Goal: Information Seeking & Learning: Learn about a topic

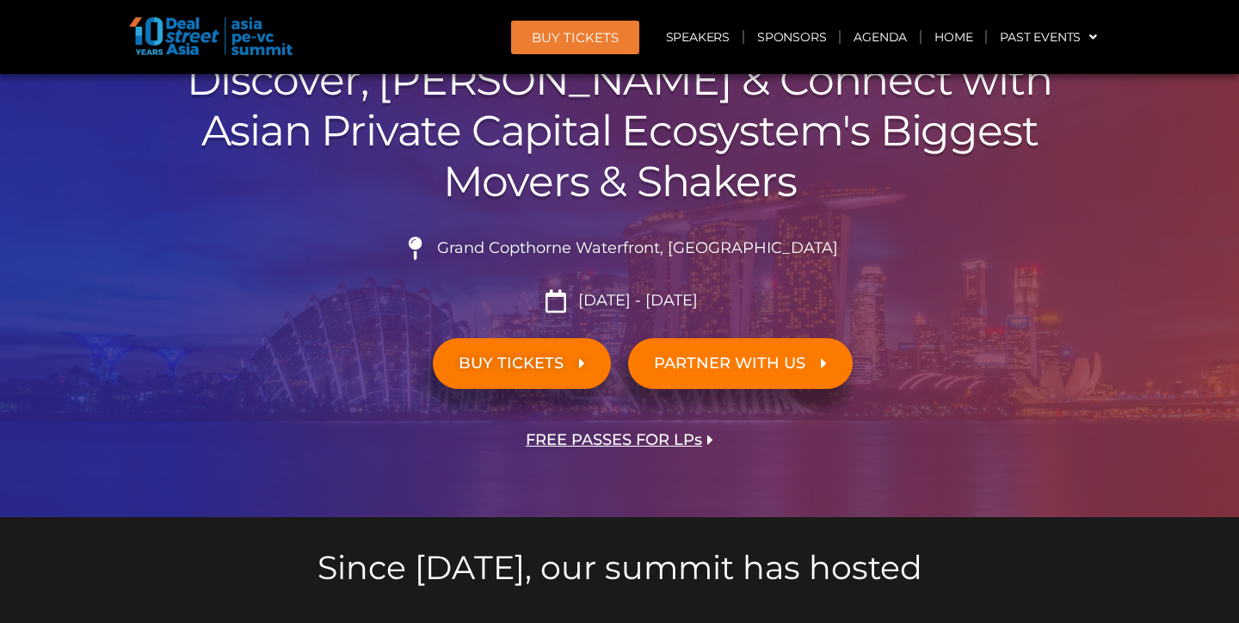
scroll to position [185, 0]
click at [581, 371] on link "BUY TICKETS" at bounding box center [522, 362] width 178 height 51
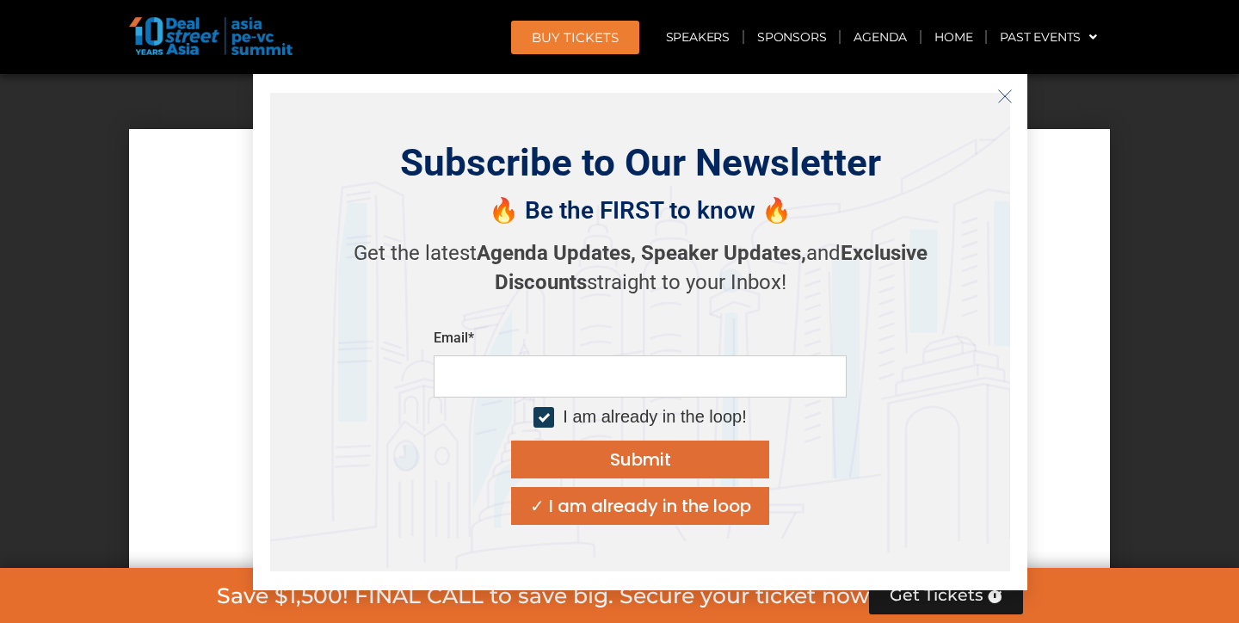
scroll to position [14946, 0]
click at [1013, 77] on div "Subscribe to Our Newsletter 🔥 Be the FIRST to know 🔥 Get the latest Agenda Upda…" at bounding box center [640, 332] width 775 height 516
click at [1008, 92] on icon "Close" at bounding box center [1004, 96] width 15 height 15
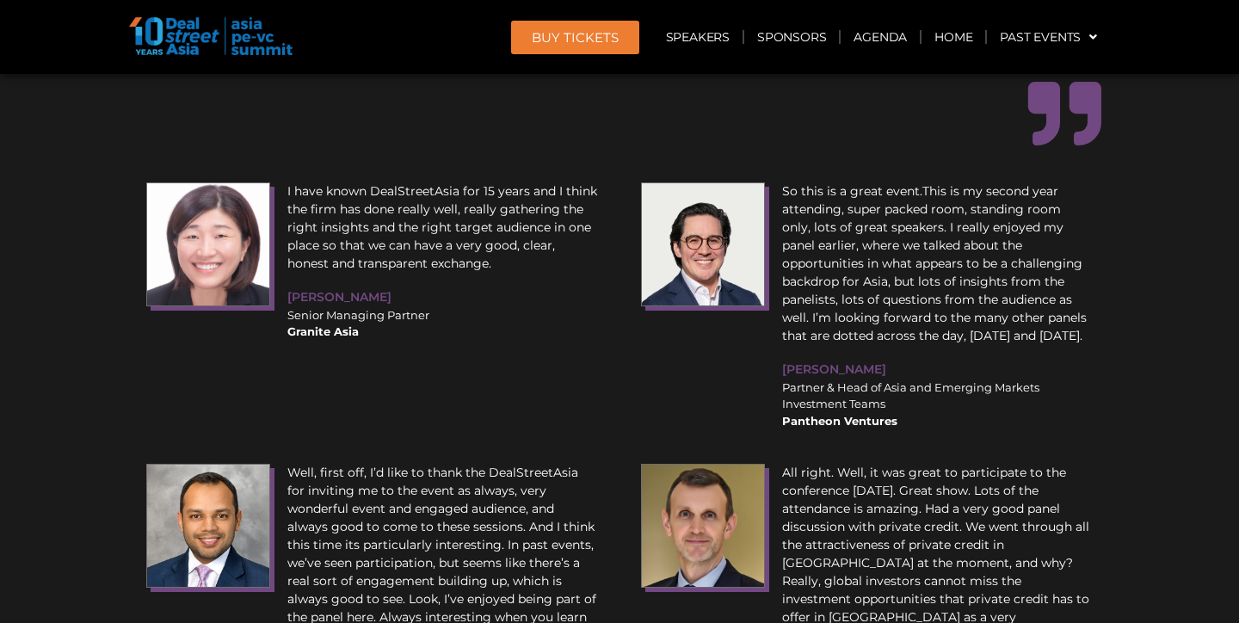
scroll to position [19404, 0]
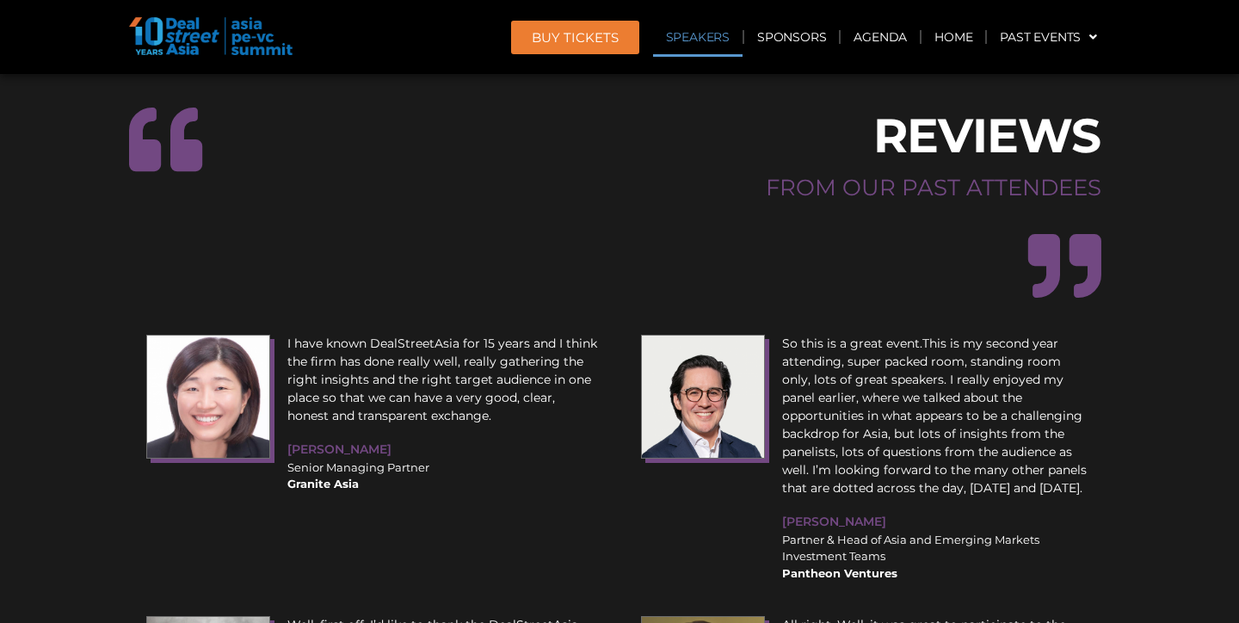
click at [704, 41] on link "Speakers" at bounding box center [698, 37] width 90 height 40
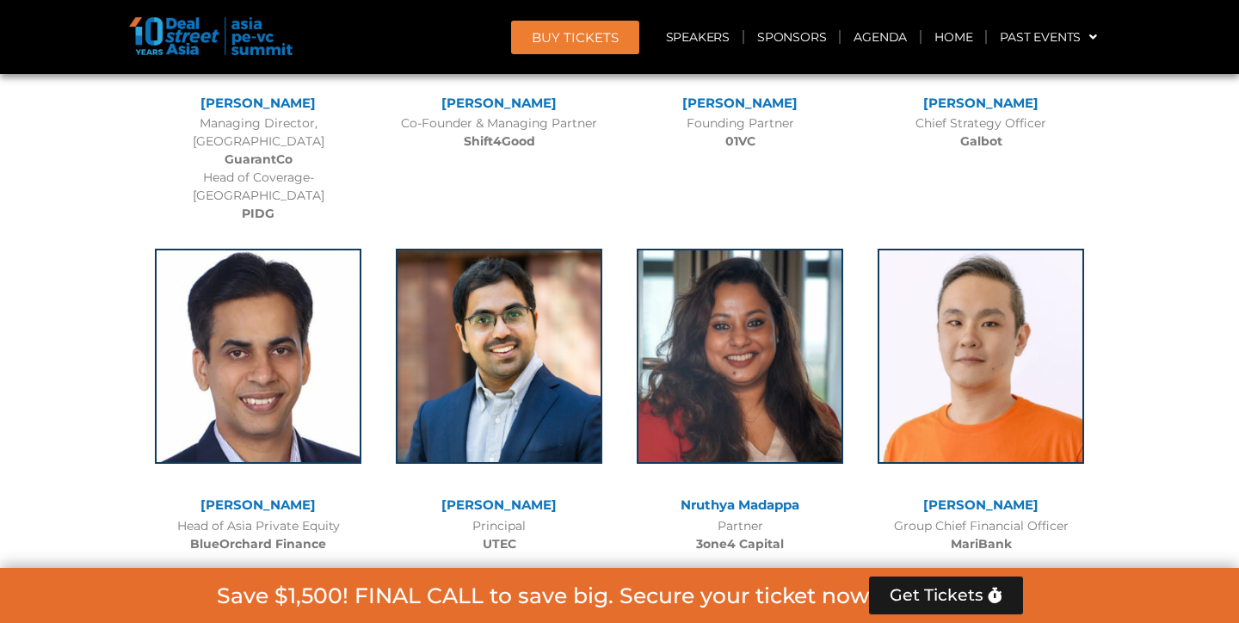
scroll to position [9994, 0]
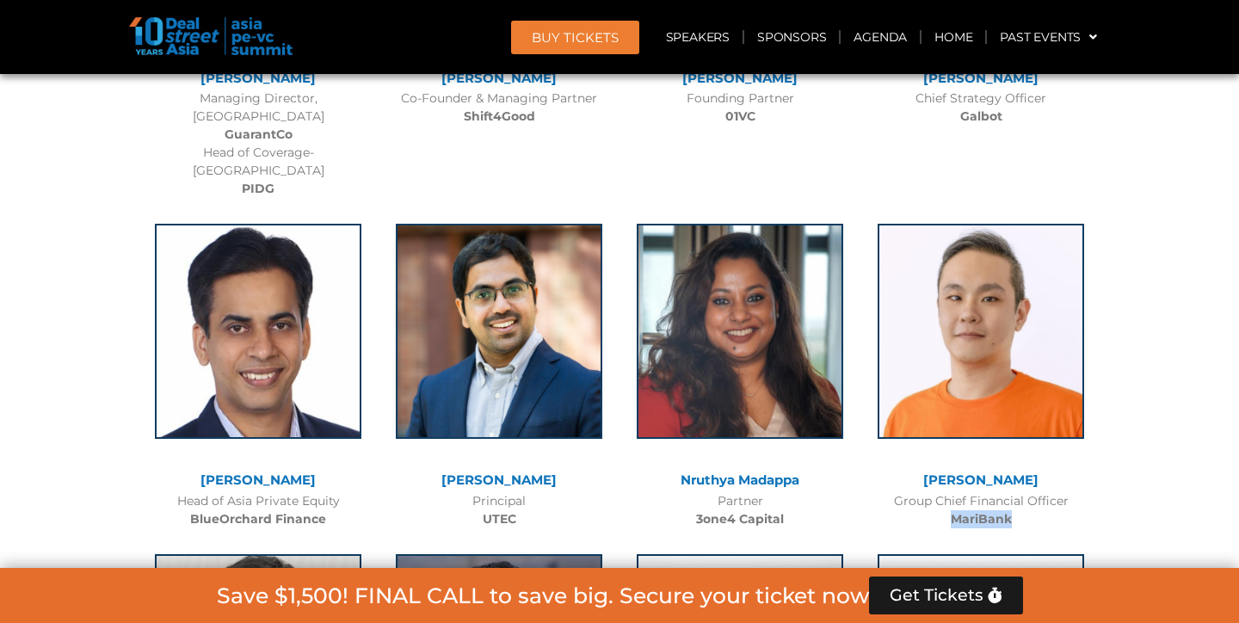
drag, startPoint x: 1026, startPoint y: 398, endPoint x: 949, endPoint y: 395, distance: 76.6
click at [949, 492] on div "Group Chief Financial Officer MariBank" at bounding box center [981, 510] width 224 height 36
copy b "MariBank"
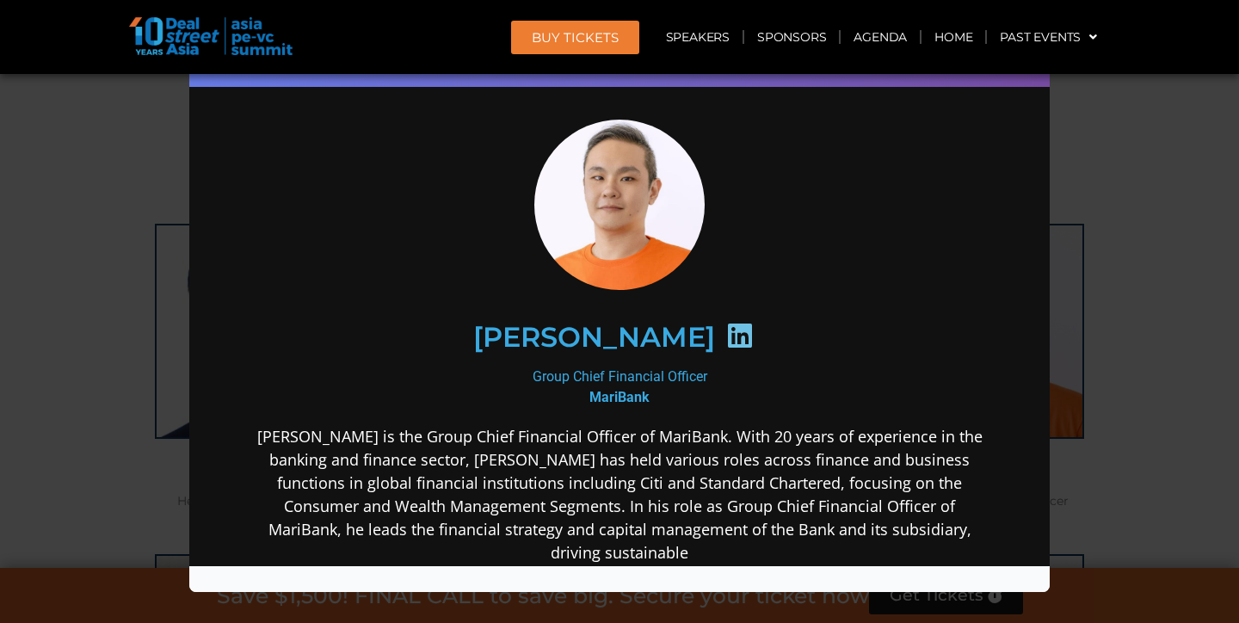
scroll to position [33, 0]
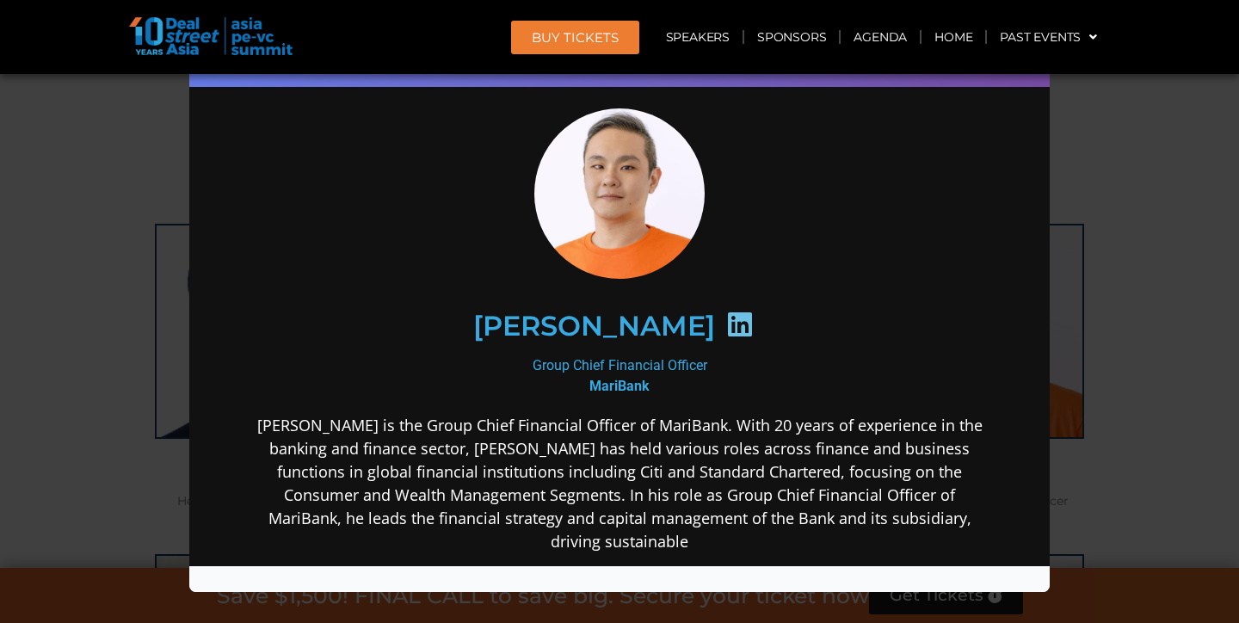
click at [726, 327] on icon at bounding box center [740, 325] width 28 height 28
click at [107, 368] on div "Speaker Profile ×" at bounding box center [619, 311] width 1239 height 623
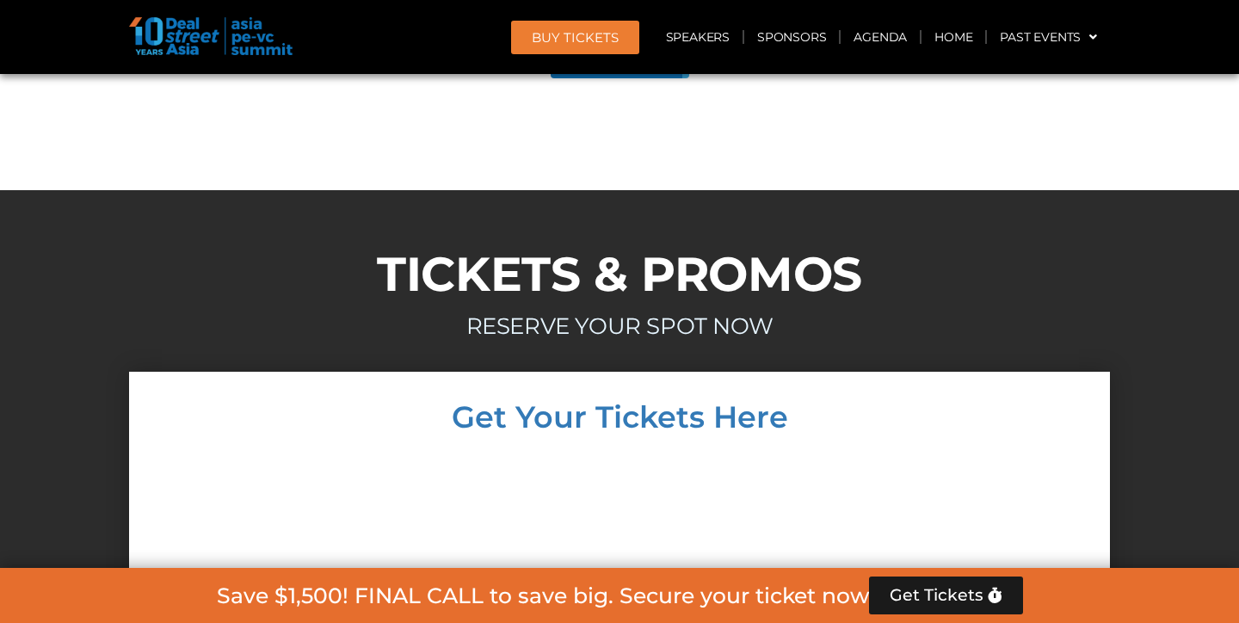
scroll to position [14708, 0]
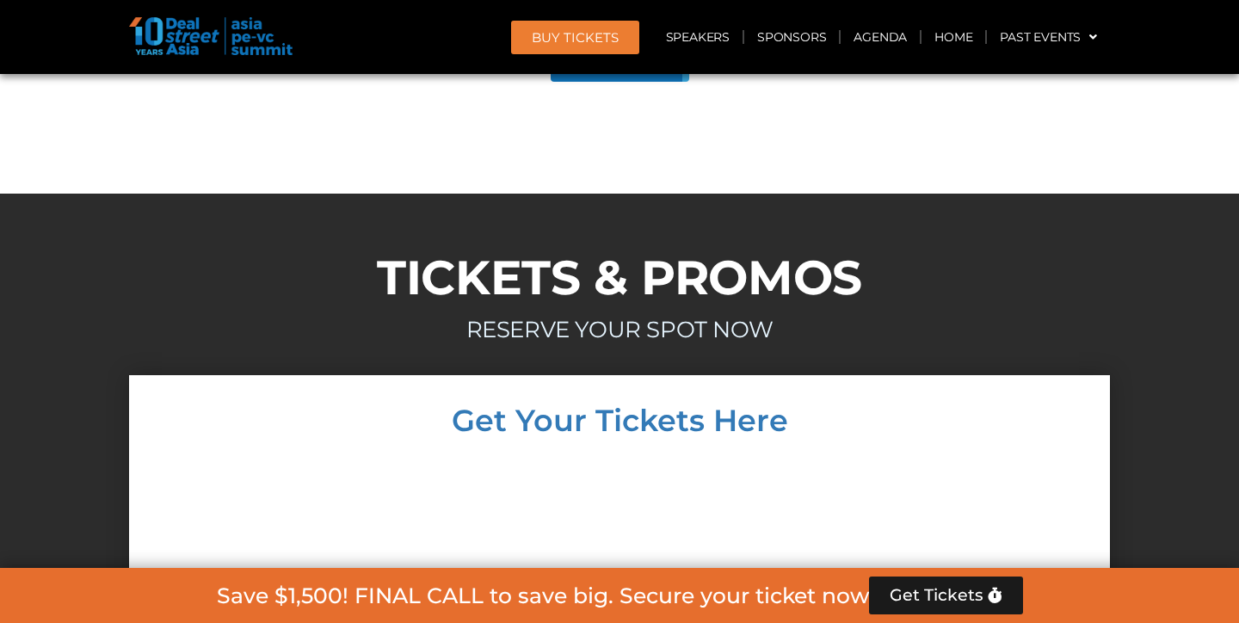
drag, startPoint x: 305, startPoint y: 57, endPoint x: 341, endPoint y: 49, distance: 37.0
click at [235, 30] on header "BUY Tickets Speakers Sponsors Agenda Home Past Events JKT 2025 SG 2024 JKT 2024…" at bounding box center [619, 37] width 1239 height 74
